Goal: Task Accomplishment & Management: Use online tool/utility

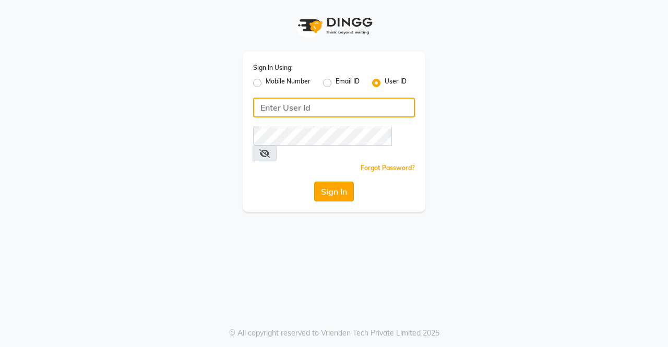
type input "ellegance"
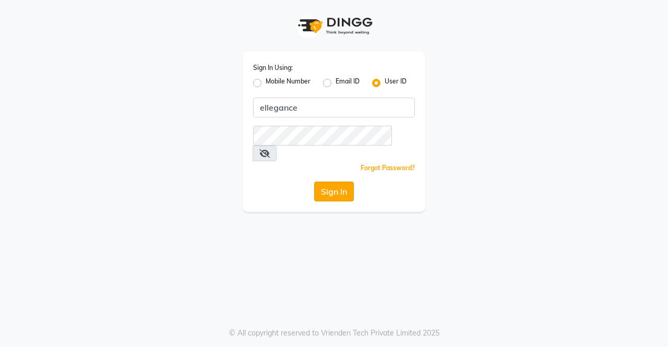
click at [341, 181] on button "Sign In" at bounding box center [334, 191] width 40 height 20
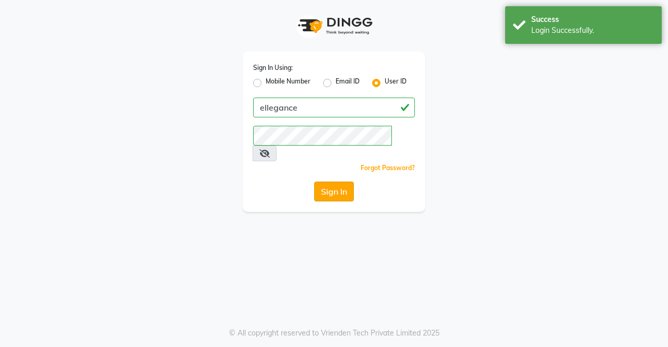
click at [341, 181] on button "Sign In" at bounding box center [334, 191] width 40 height 20
click at [327, 181] on button "Sign In" at bounding box center [334, 191] width 40 height 20
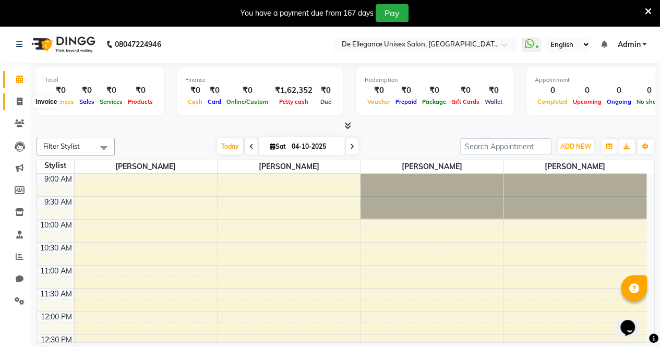
click at [19, 103] on icon at bounding box center [20, 102] width 6 height 8
select select "7945"
select select "service"
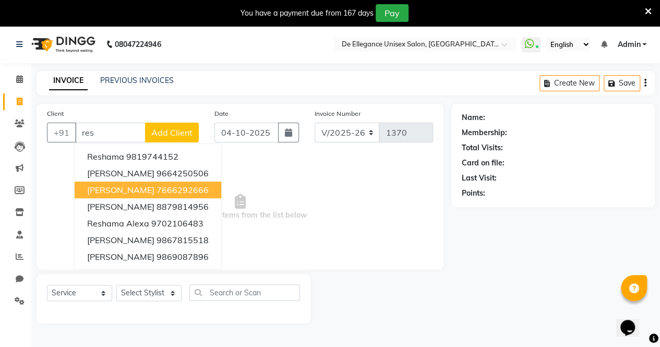
click at [173, 189] on ngb-highlight "7666292666" at bounding box center [182, 190] width 52 height 10
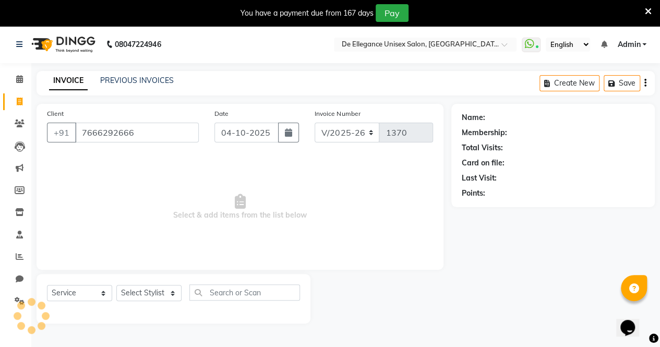
type input "7666292666"
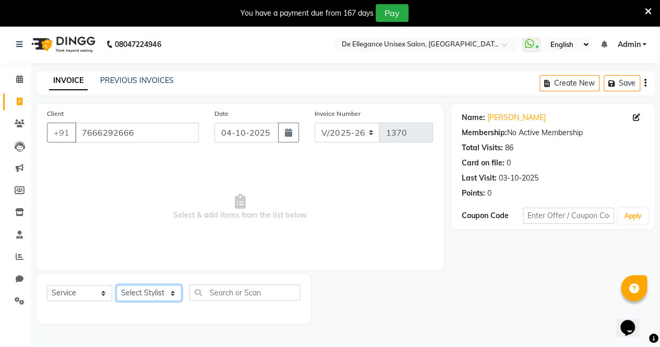
click at [145, 293] on select "Select Stylist [PERSON_NAME] [PERSON_NAME] [PERSON_NAME] [PERSON_NAME]" at bounding box center [148, 293] width 65 height 16
select select "71575"
click at [116, 285] on select "Select Stylist [PERSON_NAME] [PERSON_NAME] [PERSON_NAME] [PERSON_NAME]" at bounding box center [148, 293] width 65 height 16
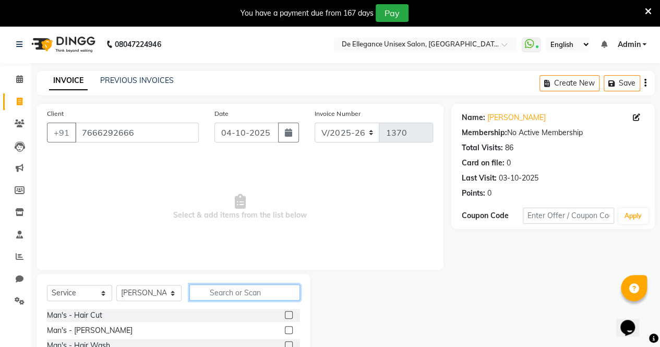
click at [243, 295] on input "text" at bounding box center [244, 292] width 111 height 16
type input "eye"
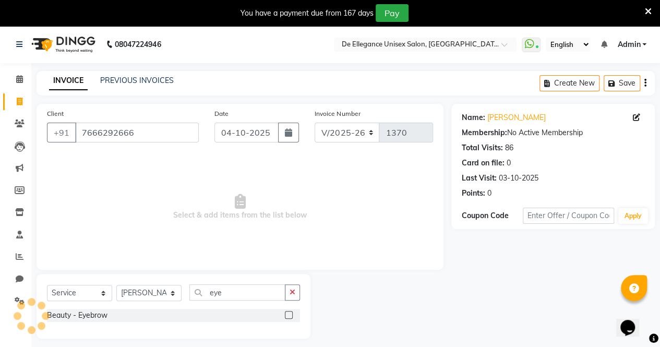
click at [290, 313] on label at bounding box center [289, 315] width 8 height 8
click at [290, 313] on input "checkbox" at bounding box center [288, 315] width 7 height 7
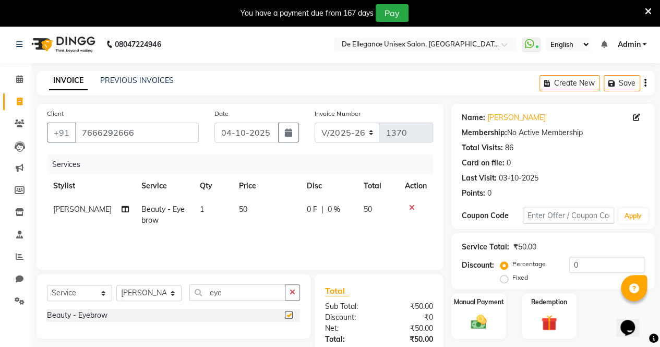
checkbox input "false"
click at [293, 295] on icon "button" at bounding box center [292, 291] width 6 height 7
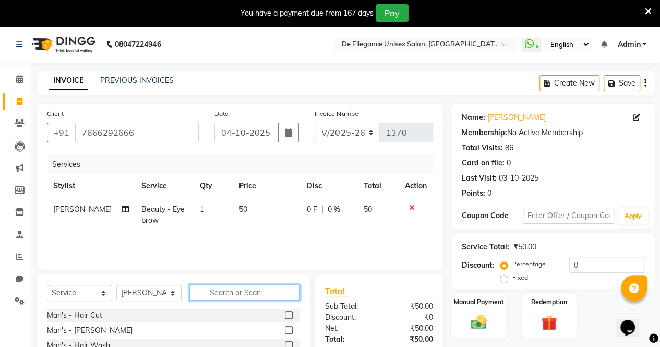
click at [257, 295] on input "text" at bounding box center [244, 292] width 111 height 16
type input "upp"
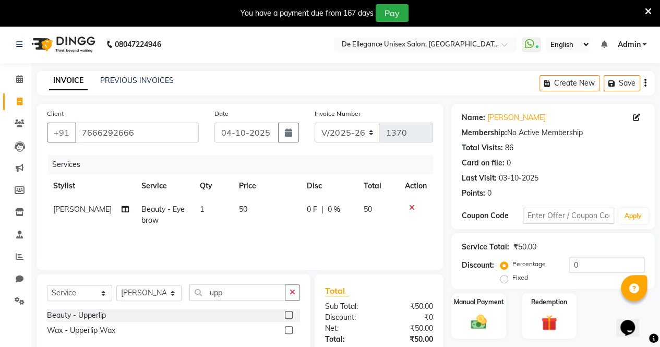
click at [289, 311] on label at bounding box center [289, 315] width 8 height 8
click at [289, 312] on input "checkbox" at bounding box center [288, 315] width 7 height 7
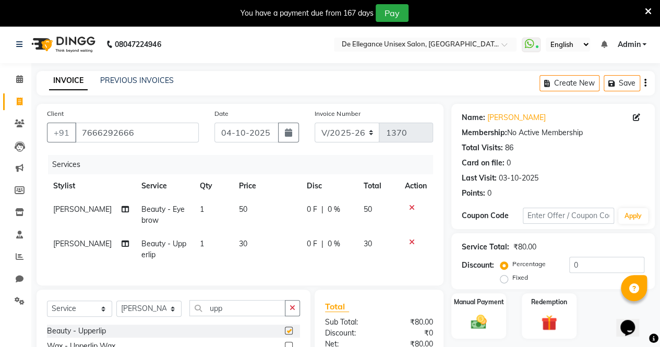
checkbox input "false"
click at [485, 320] on img at bounding box center [478, 321] width 27 height 19
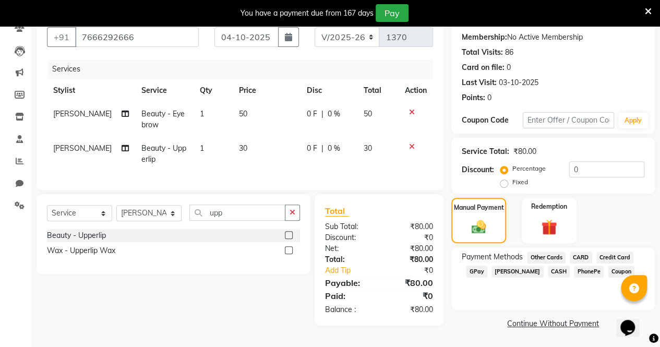
click at [478, 270] on span "GPay" at bounding box center [476, 271] width 21 height 12
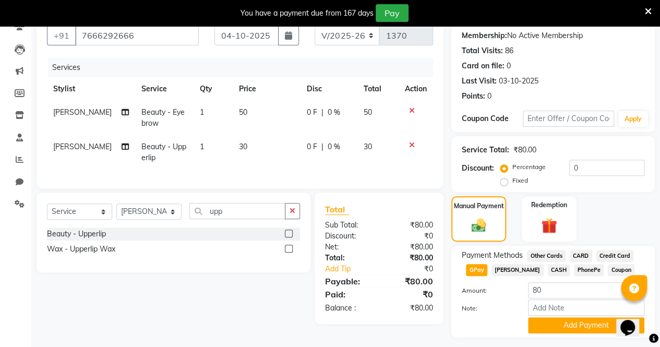
scroll to position [124, 0]
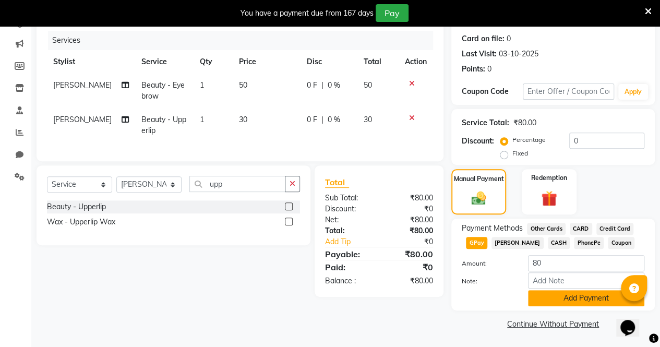
click at [553, 292] on button "Add Payment" at bounding box center [586, 298] width 116 height 16
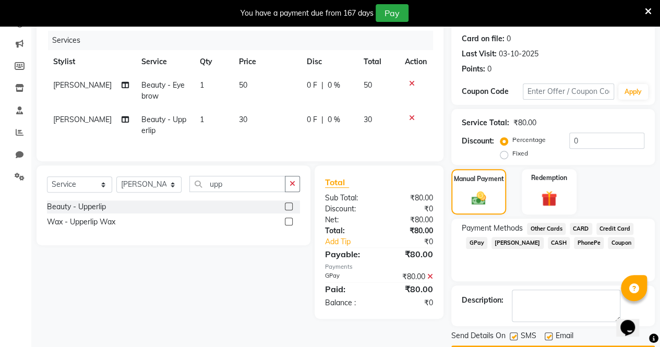
scroll to position [153, 0]
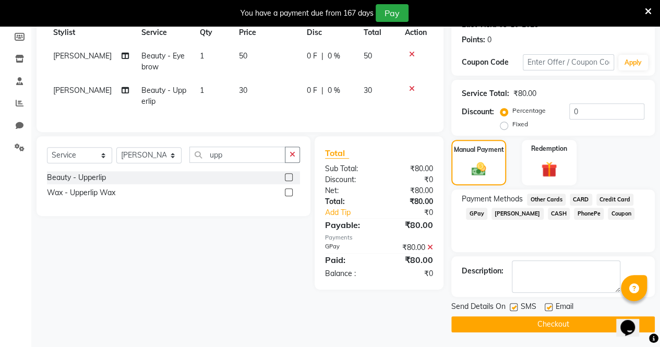
click at [513, 311] on div at bounding box center [513, 308] width 7 height 11
click at [513, 308] on label at bounding box center [514, 307] width 8 height 8
click at [513, 308] on input "checkbox" at bounding box center [513, 307] width 7 height 7
checkbox input "false"
click at [550, 307] on label at bounding box center [548, 307] width 8 height 8
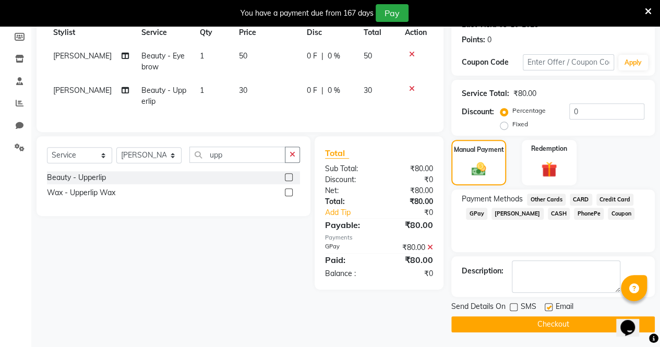
click at [550, 307] on input "checkbox" at bounding box center [547, 307] width 7 height 7
checkbox input "false"
click at [552, 323] on button "Checkout" at bounding box center [552, 324] width 203 height 16
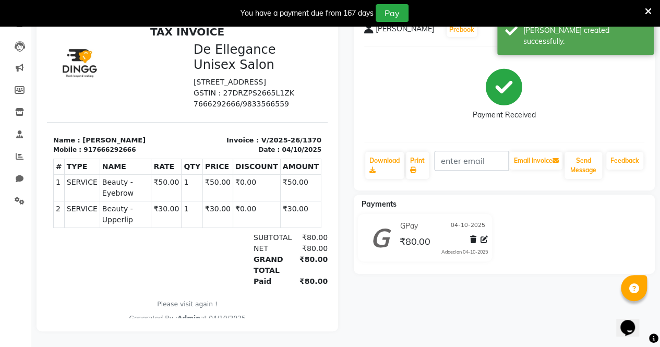
select select "7945"
select select "service"
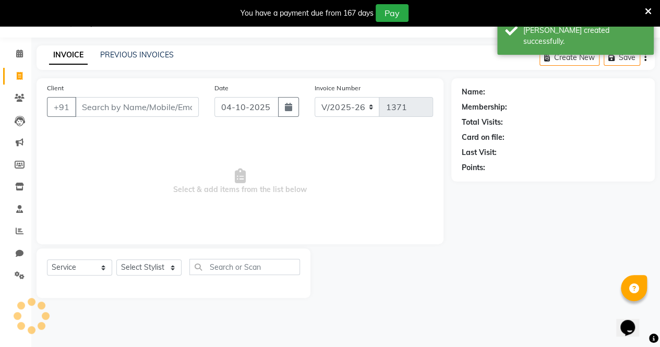
scroll to position [26, 0]
click at [117, 102] on input "Client" at bounding box center [137, 107] width 124 height 20
